Goal: Use online tool/utility: Utilize a website feature to perform a specific function

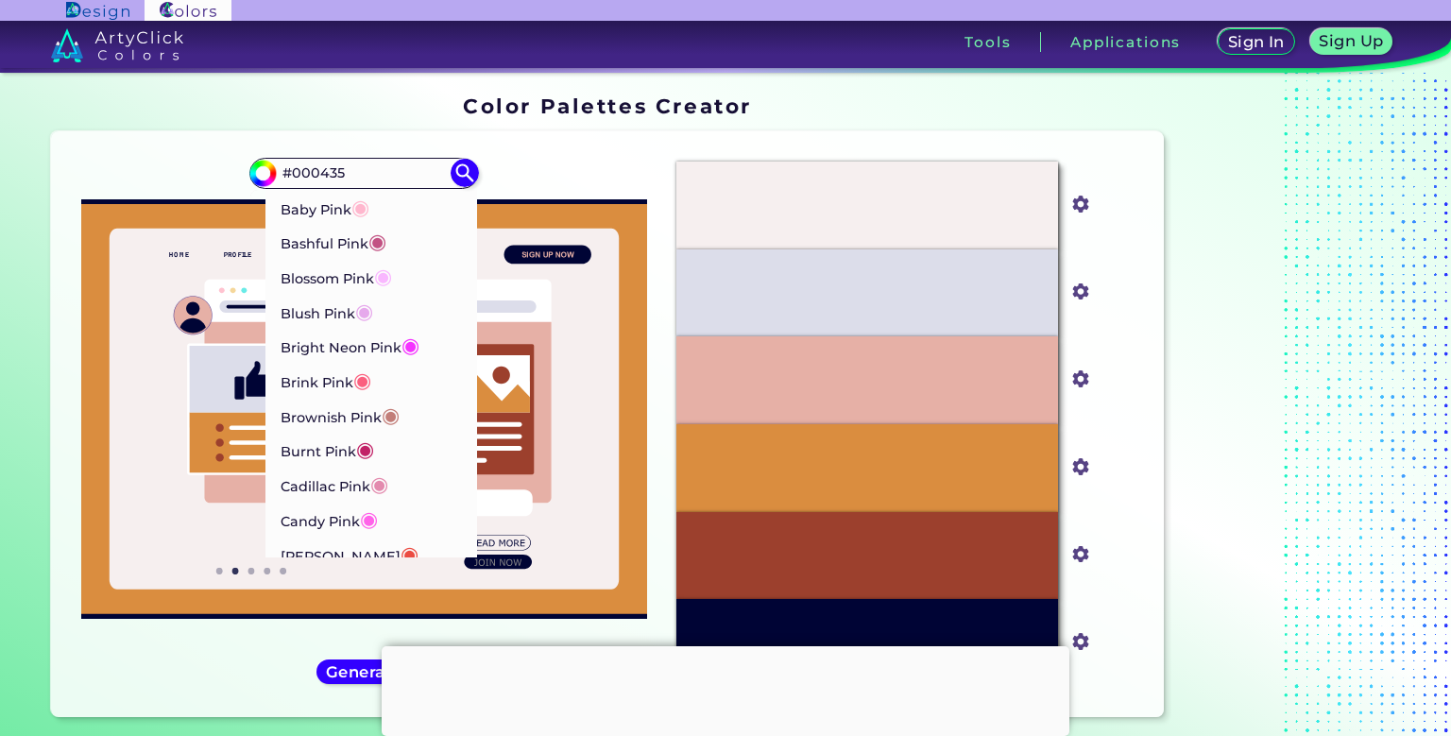
type input "#000435"
click at [335, 312] on p "Blush Pink ◉" at bounding box center [326, 311] width 93 height 35
type input "#e6a9ec"
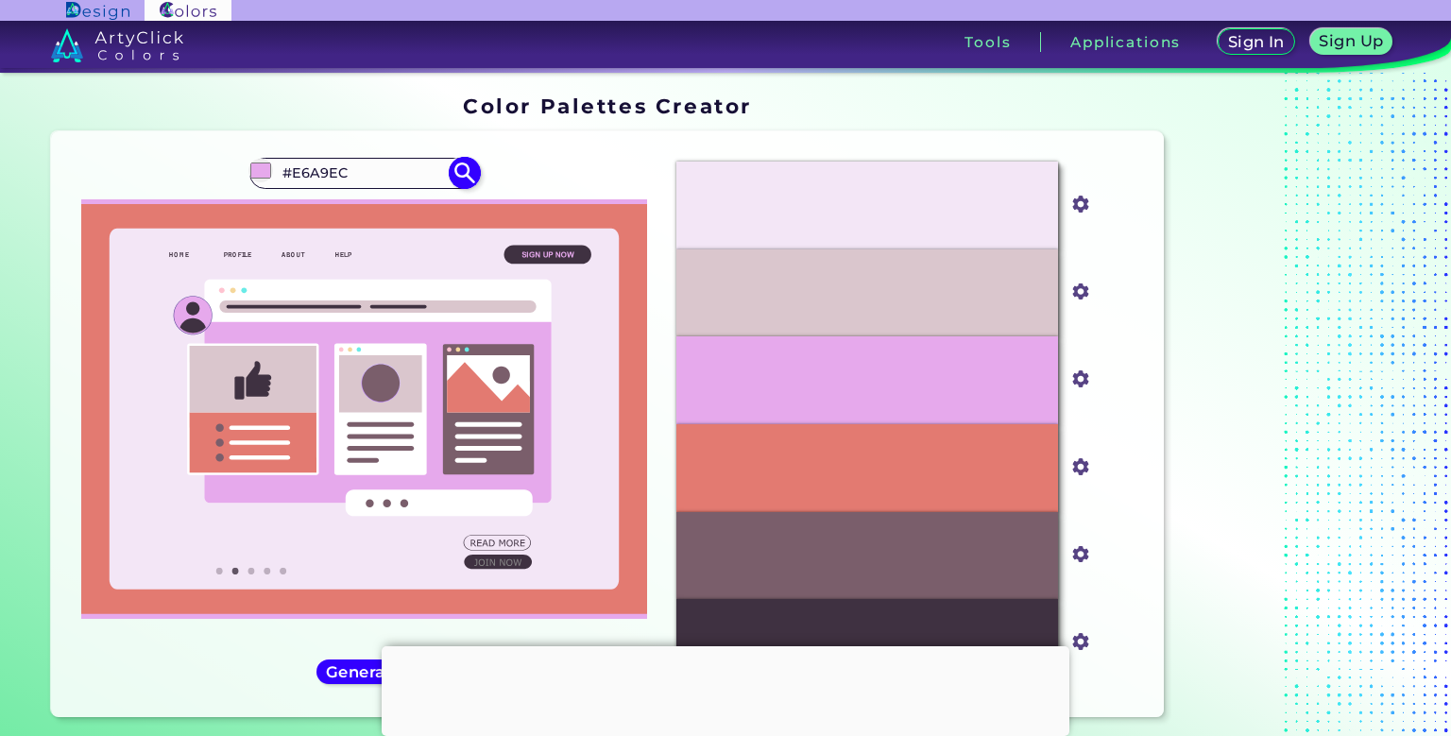
drag, startPoint x: 356, startPoint y: 176, endPoint x: 81, endPoint y: 129, distance: 278.7
click at [276, 161] on input "#E6A9EC" at bounding box center [364, 173] width 176 height 25
drag, startPoint x: 370, startPoint y: 166, endPoint x: 151, endPoint y: 165, distance: 219.1
click at [276, 165] on input "#E6A9EC" at bounding box center [364, 173] width 176 height 25
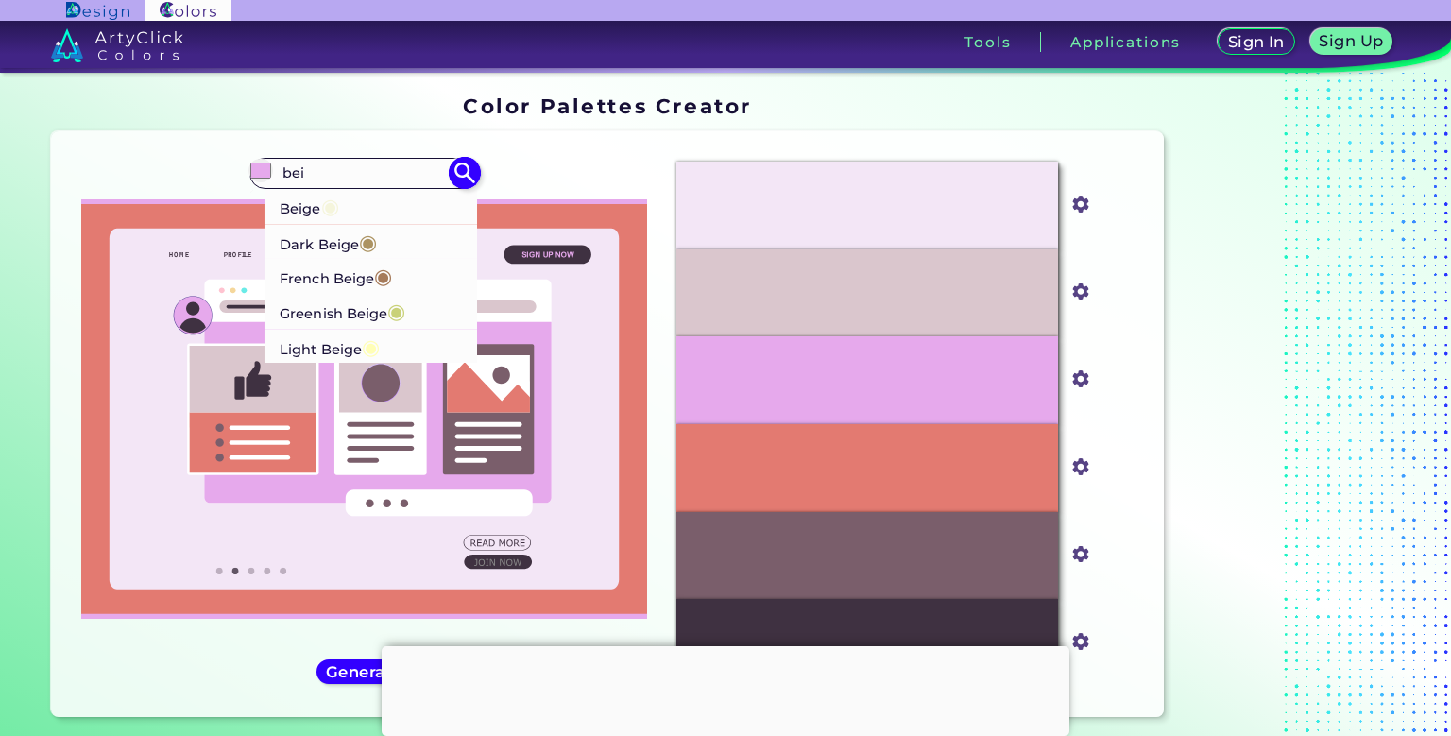
type input "bei"
click at [339, 244] on p "Dark Beige ◉" at bounding box center [328, 241] width 97 height 35
type input "#ac9362"
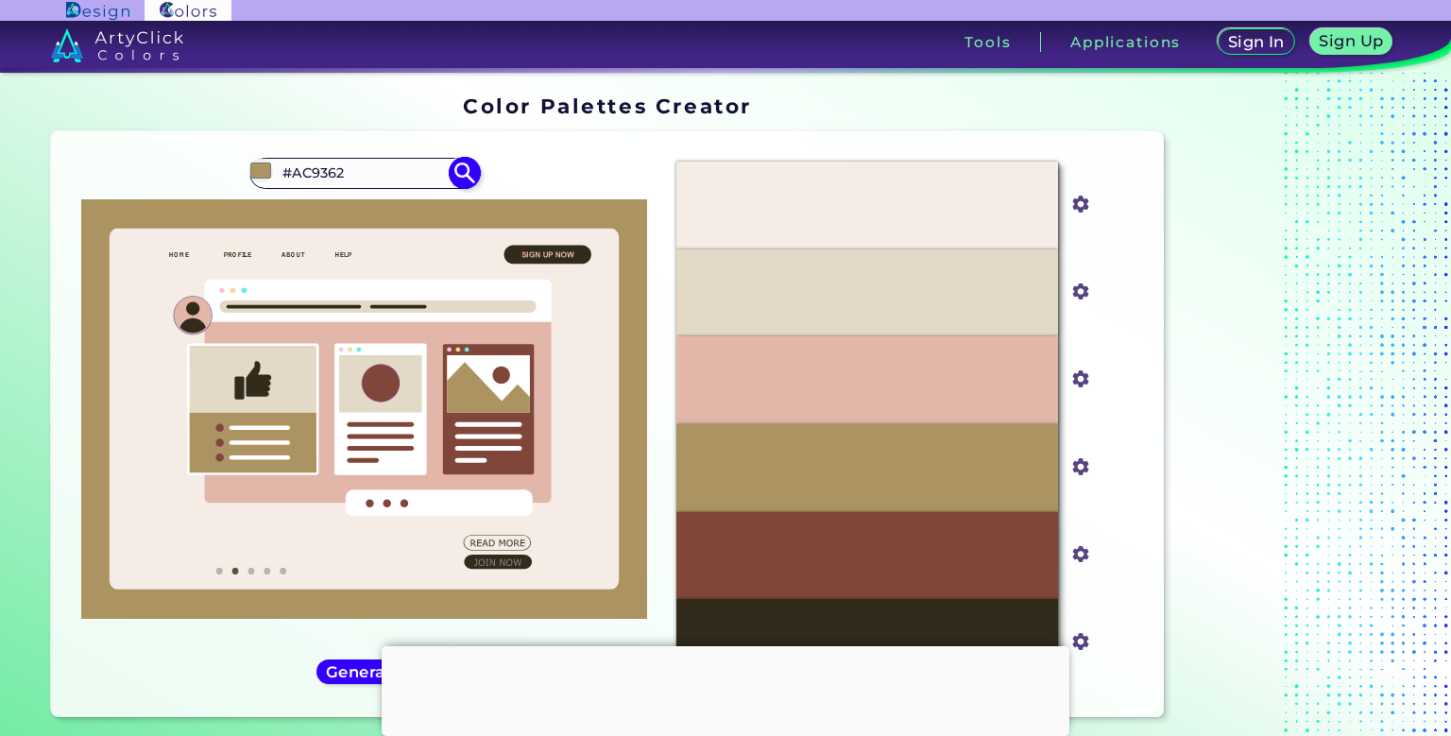
drag, startPoint x: 358, startPoint y: 178, endPoint x: 185, endPoint y: 143, distance: 176.3
click at [276, 161] on input "#AC9362" at bounding box center [364, 173] width 176 height 25
type input "skin"
click at [319, 210] on p "Pumpkin Skin ◉" at bounding box center [338, 206] width 117 height 35
type input "#b1610b"
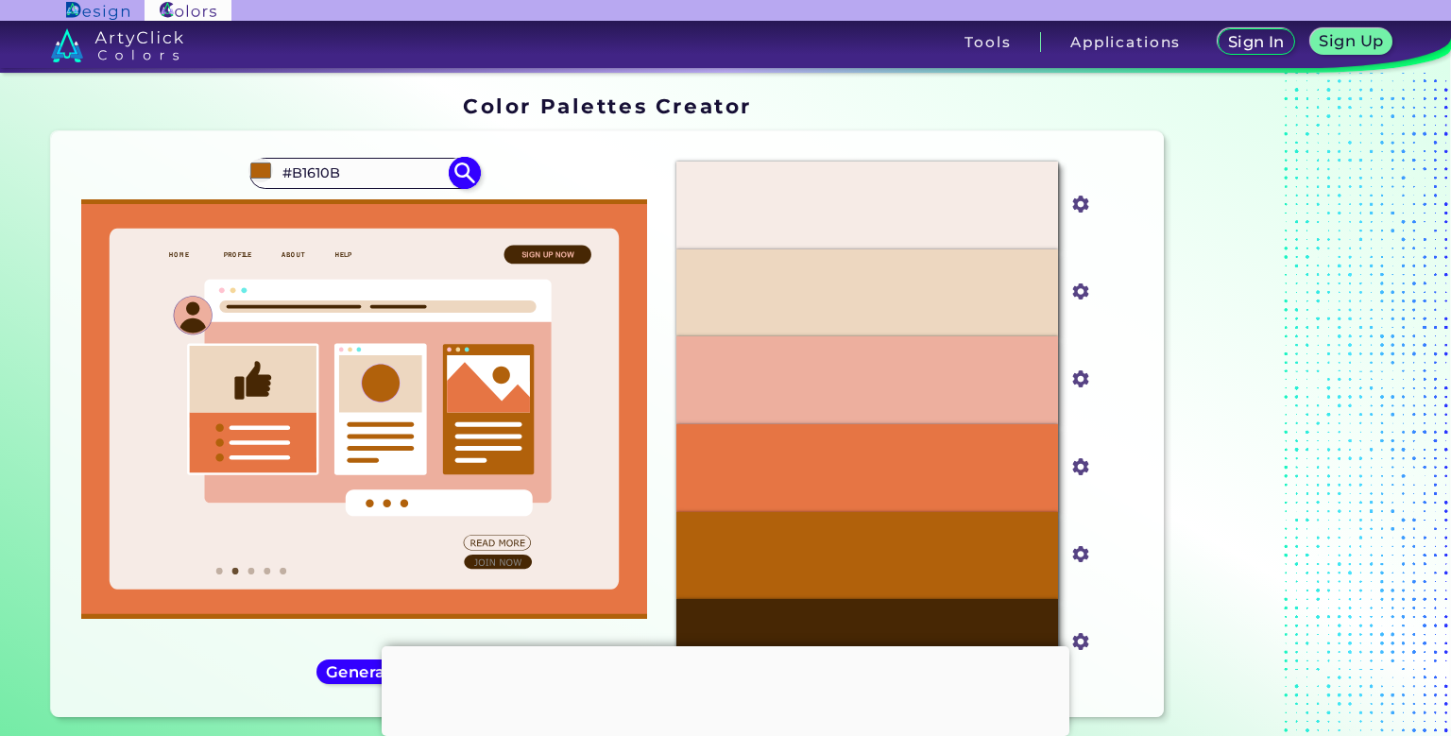
drag, startPoint x: 354, startPoint y: 178, endPoint x: 236, endPoint y: 178, distance: 118.0
click at [276, 178] on input "#B1610B" at bounding box center [364, 173] width 176 height 25
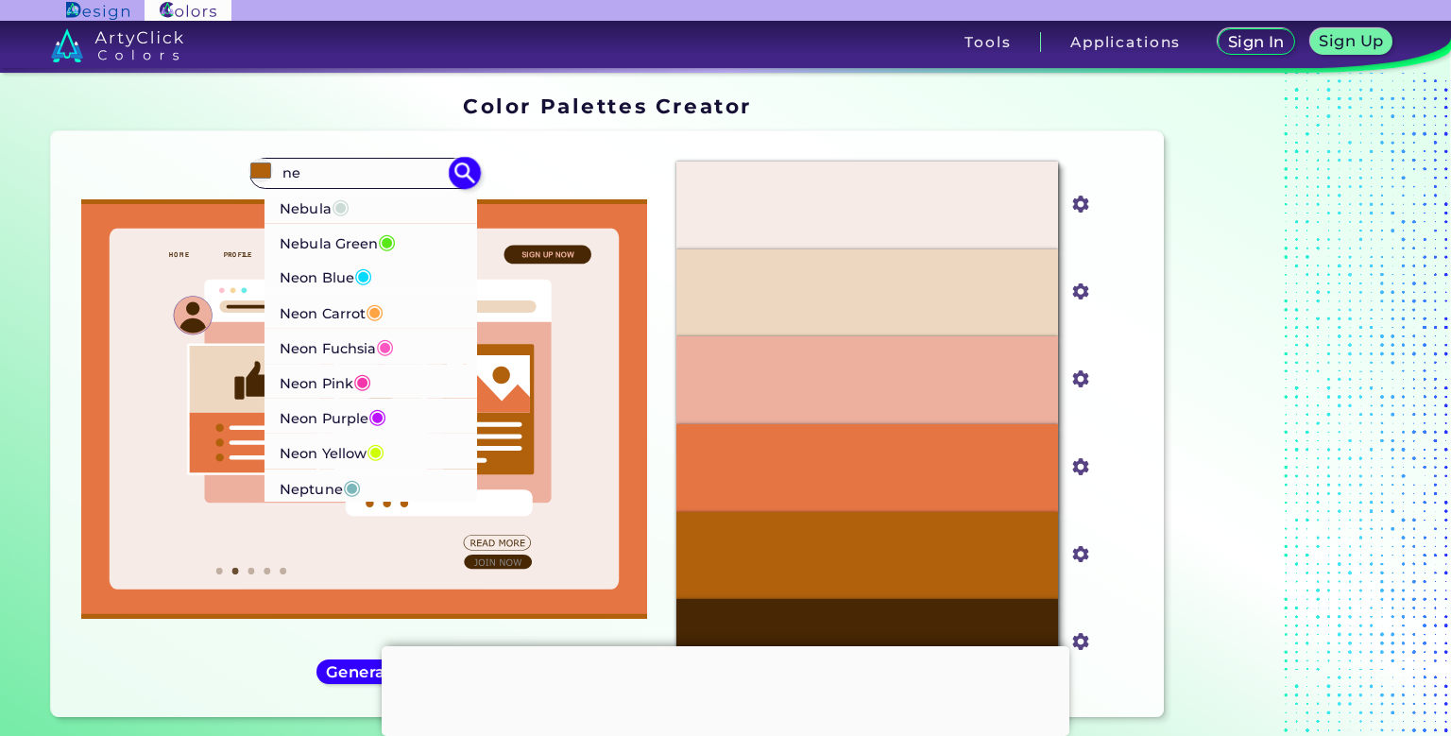
type input "ne"
click at [368, 208] on li "Nebula ◉" at bounding box center [370, 205] width 213 height 35
type input "#cbdbd6"
type input "#CBDBD6"
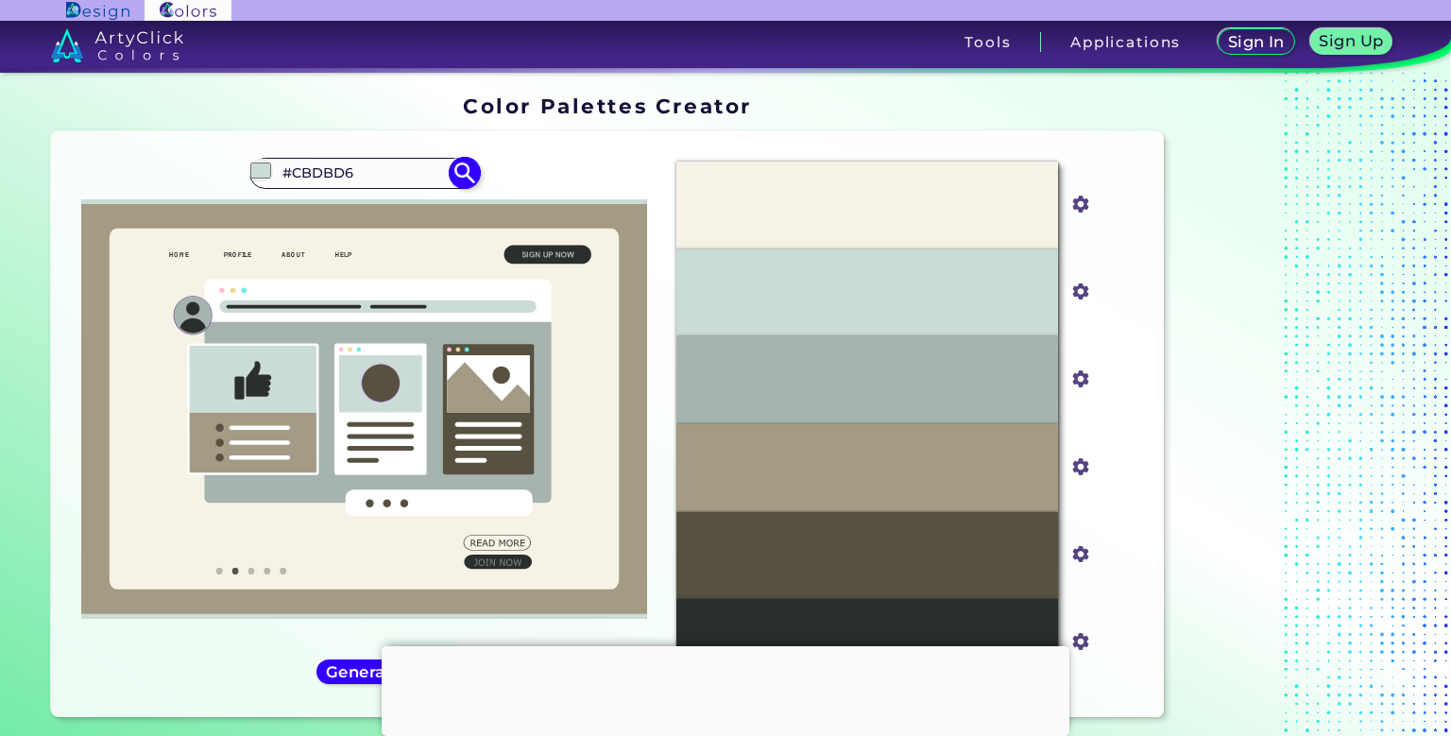
drag, startPoint x: 380, startPoint y: 174, endPoint x: 231, endPoint y: 184, distance: 148.6
click at [276, 184] on input "#CBDBD6" at bounding box center [364, 173] width 176 height 25
